Goal: Task Accomplishment & Management: Use online tool/utility

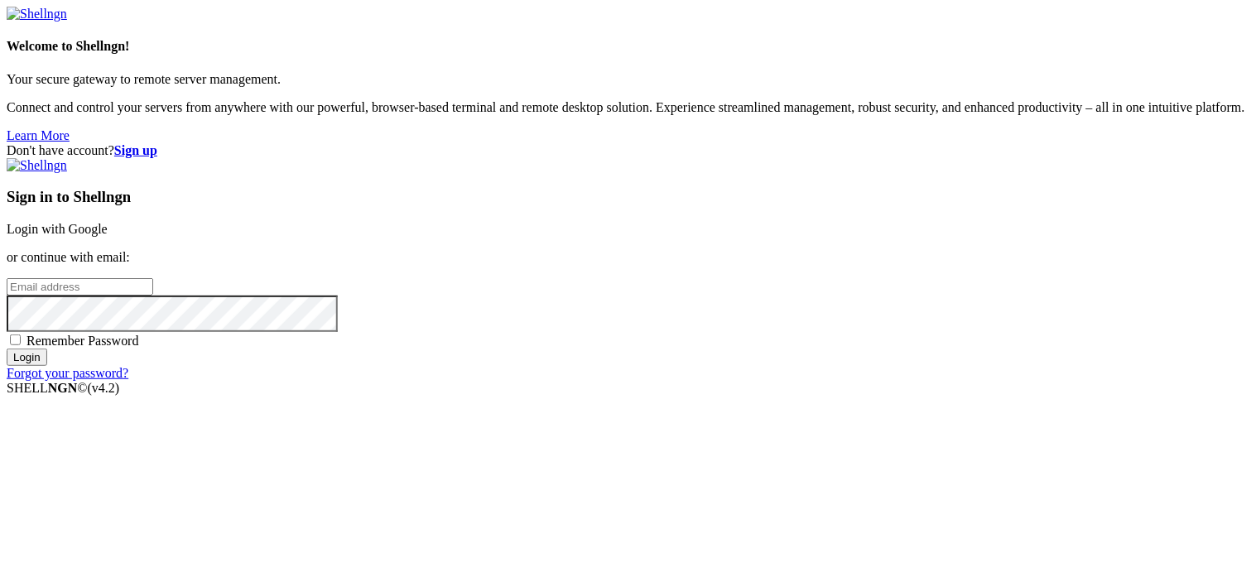
type input "root"
click at [108, 222] on link "Login with Google" at bounding box center [57, 229] width 101 height 14
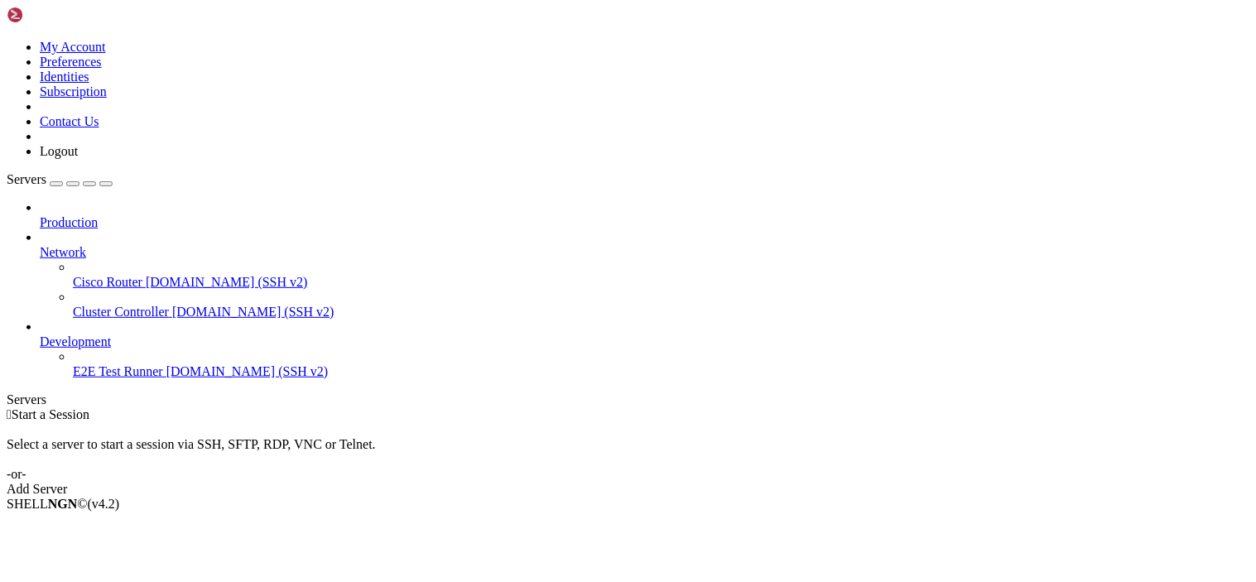
click at [7, 40] on icon at bounding box center [7, 40] width 0 height 0
click at [78, 158] on link "Logout" at bounding box center [59, 151] width 38 height 14
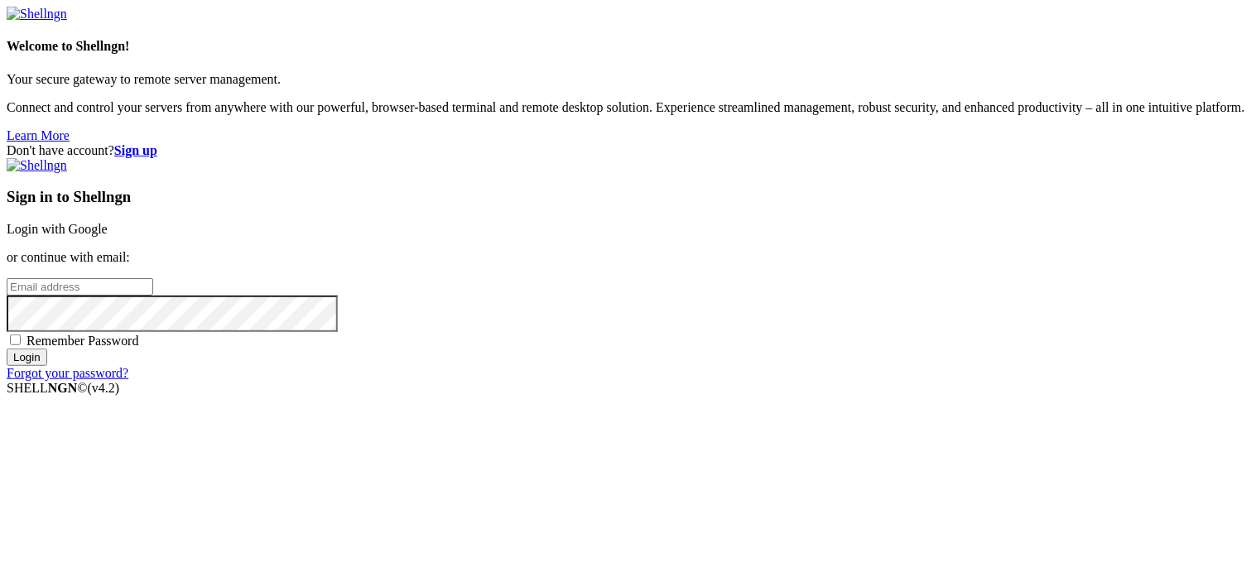
type input "root"
click at [108, 222] on link "Login with Google" at bounding box center [57, 229] width 101 height 14
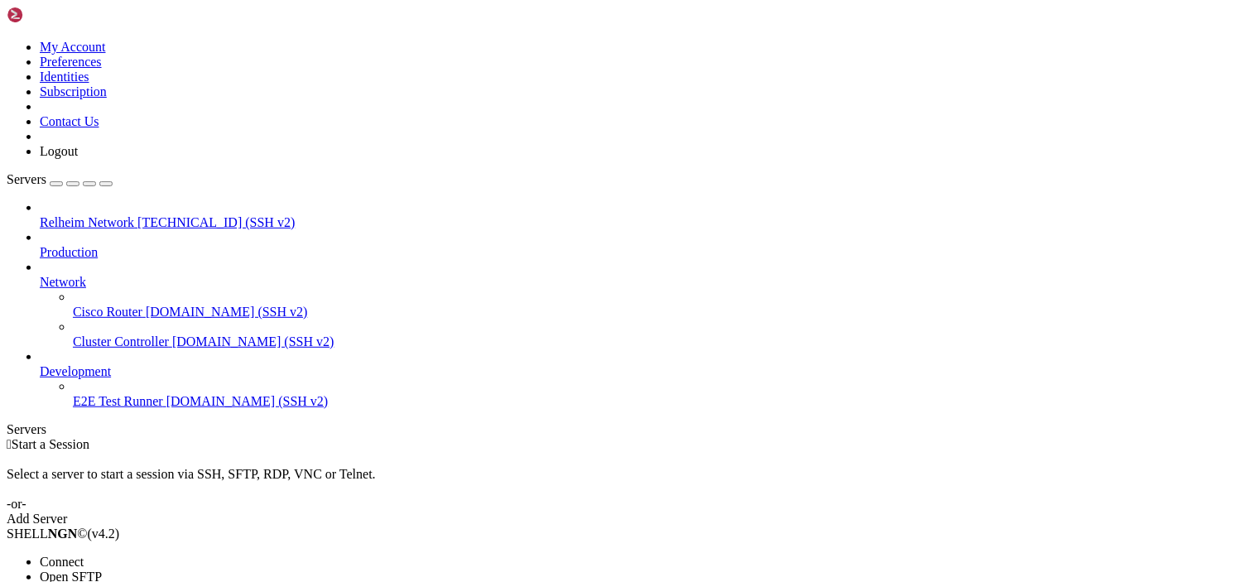
drag, startPoint x: 168, startPoint y: 118, endPoint x: 161, endPoint y: 97, distance: 21.7
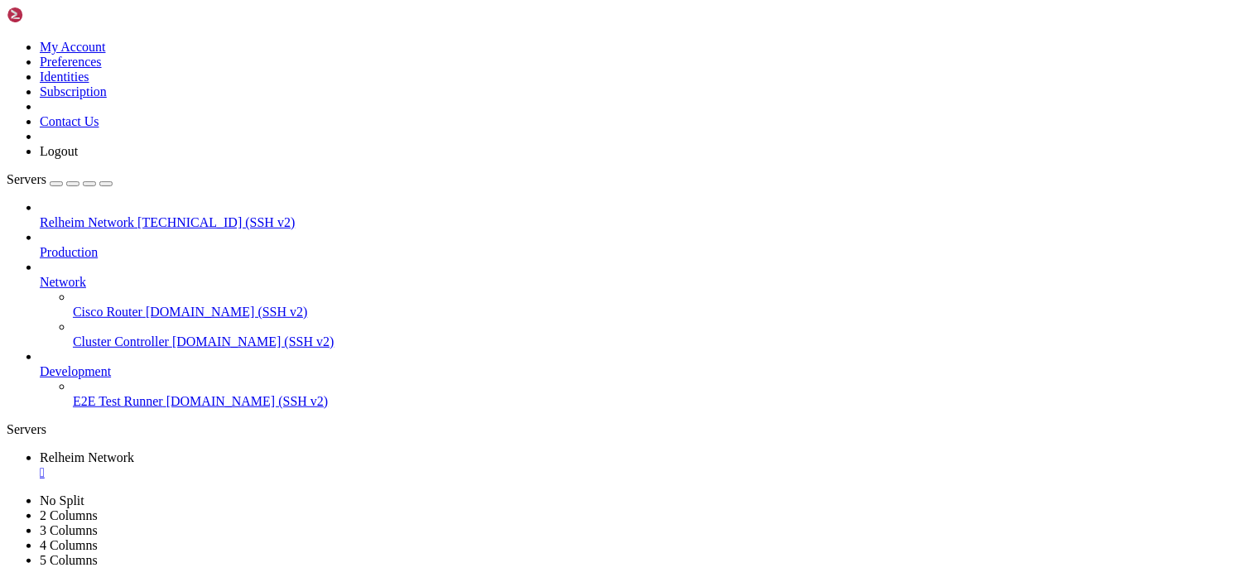
click at [134, 215] on span "Relheim Network" at bounding box center [87, 222] width 94 height 14
click at [134, 450] on span "Relheim Network" at bounding box center [87, 457] width 94 height 14
